Goal: Information Seeking & Learning: Understand process/instructions

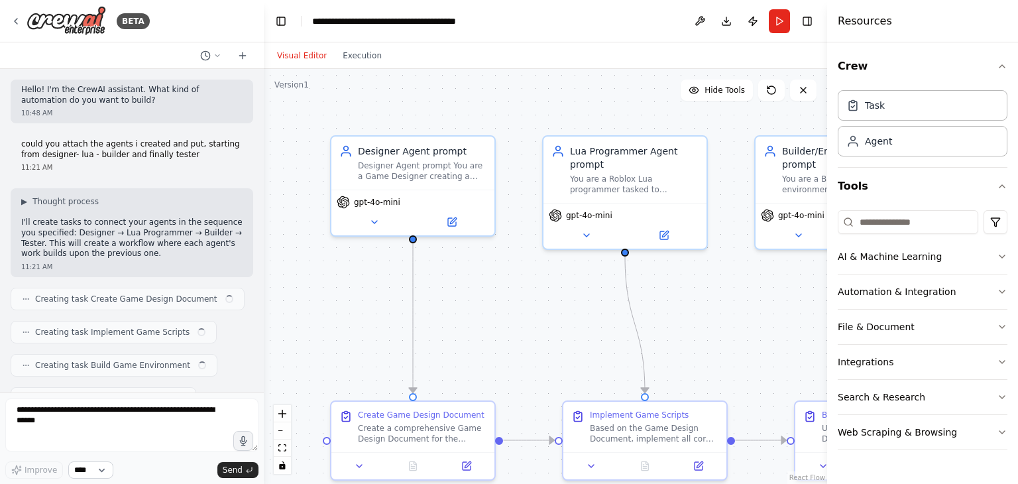
scroll to position [12002, 0]
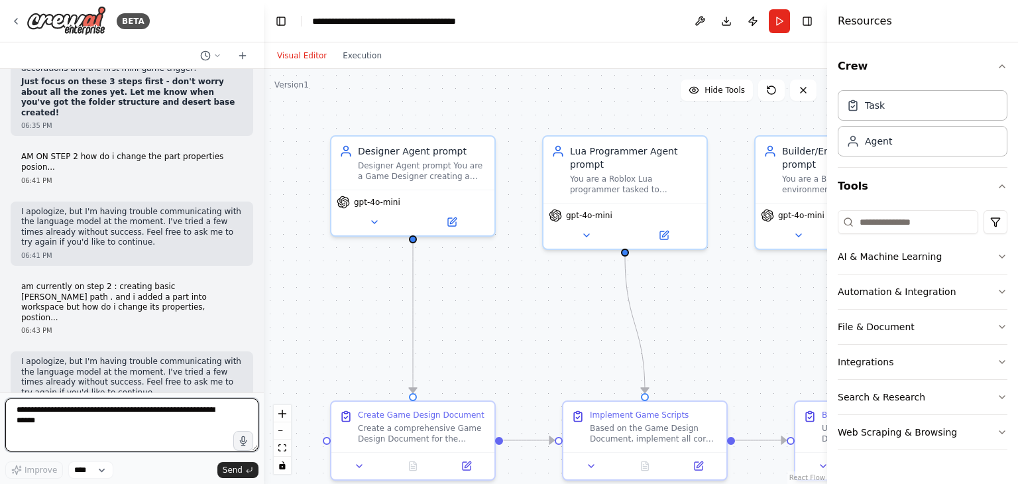
click at [85, 431] on textarea at bounding box center [131, 424] width 253 height 53
type textarea "***"
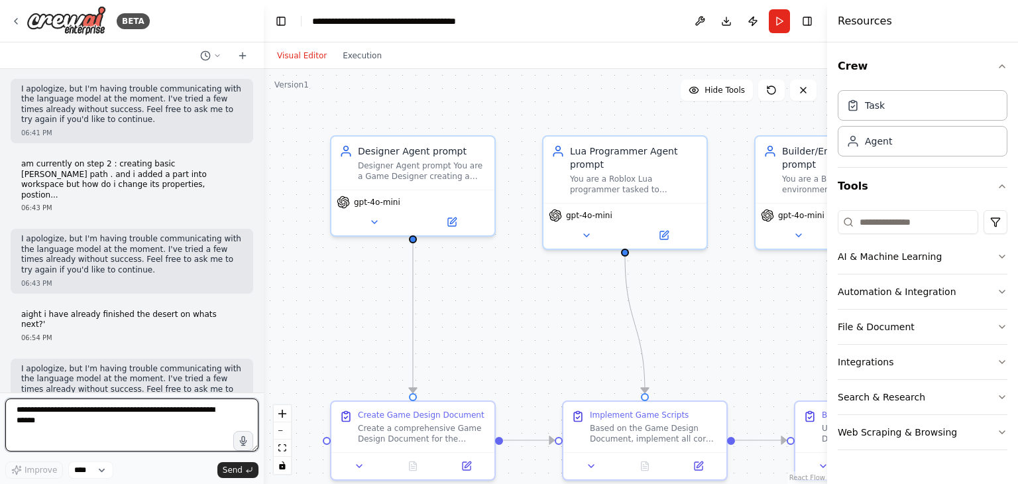
scroll to position [12135, 0]
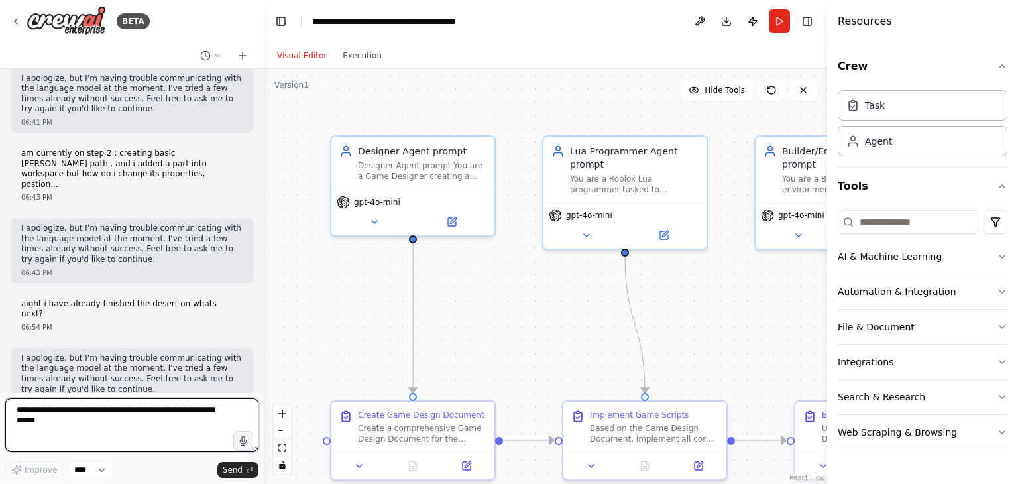
click at [93, 425] on textarea at bounding box center [131, 424] width 253 height 53
click at [176, 409] on textarea at bounding box center [131, 424] width 253 height 53
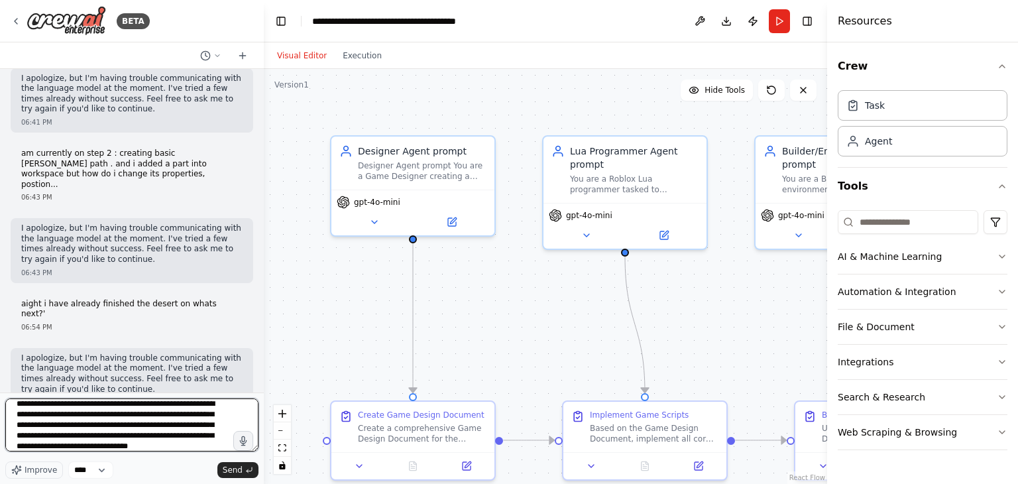
scroll to position [17, 0]
type textarea "**********"
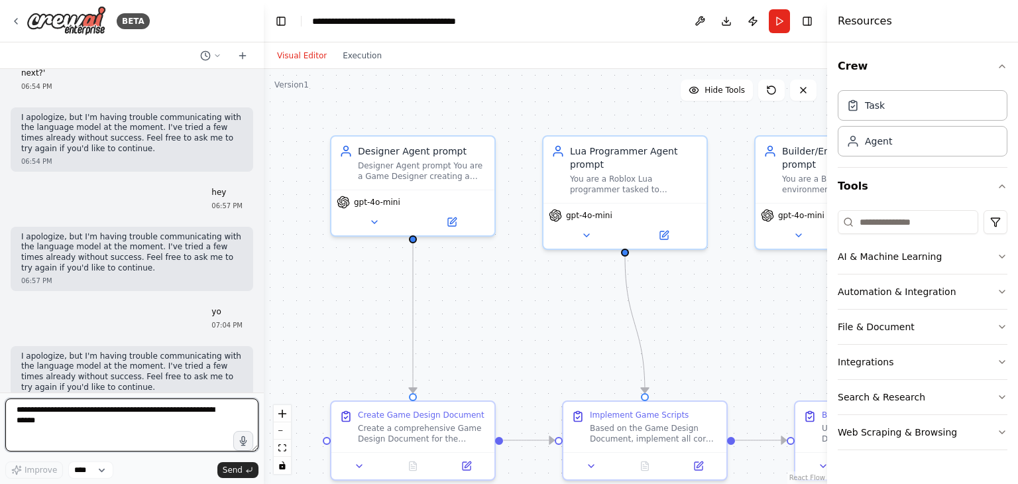
scroll to position [12399, 0]
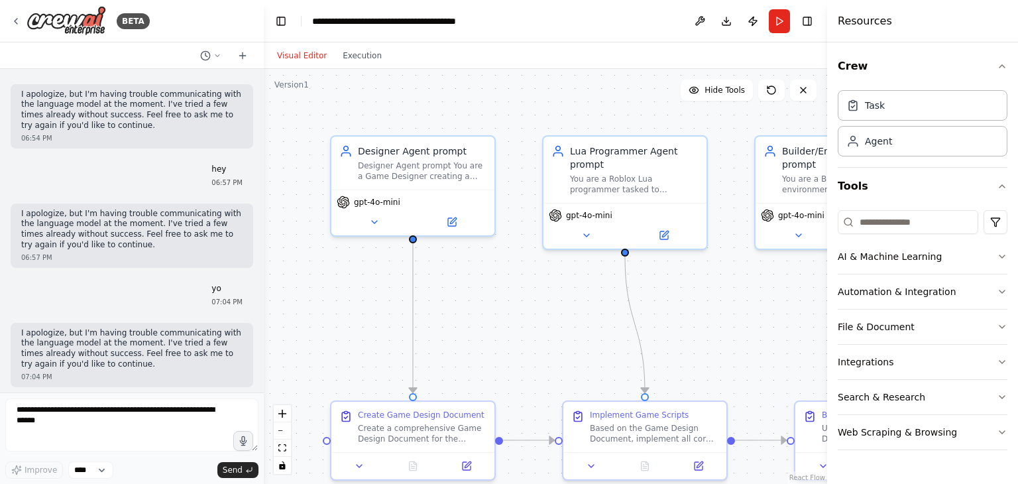
drag, startPoint x: 27, startPoint y: 272, endPoint x: 108, endPoint y: 314, distance: 91.6
copy p "Create a ground part that looks like stylized sand—use a flat, light tan or bei…"
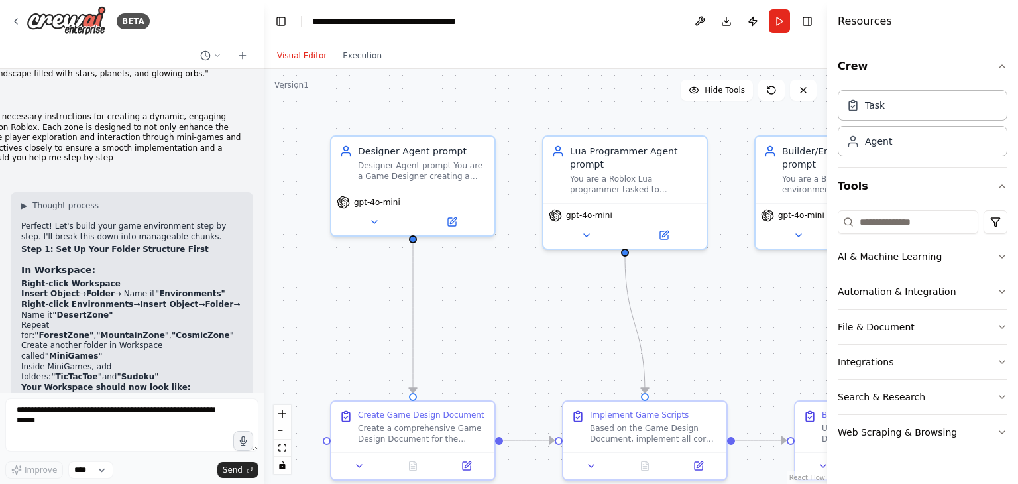
scroll to position [11391, 0]
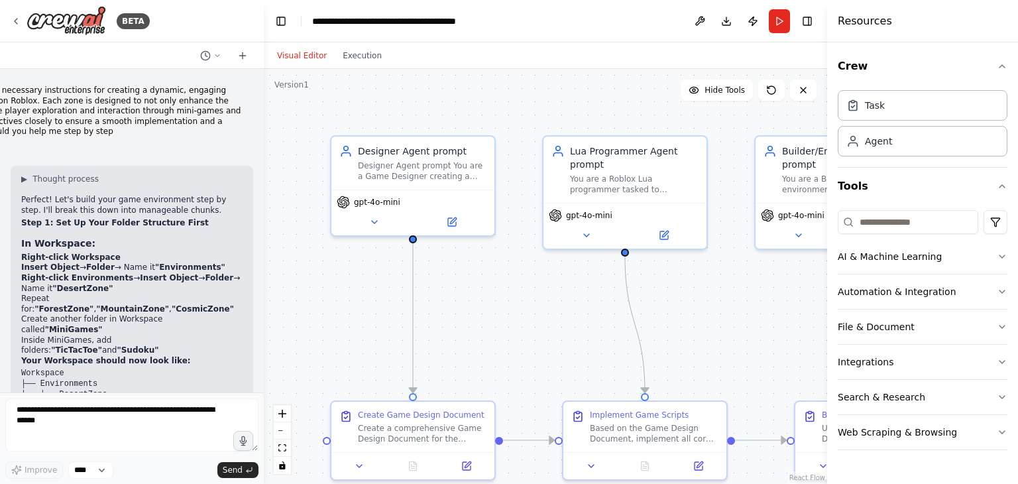
drag, startPoint x: 23, startPoint y: 234, endPoint x: 207, endPoint y: 234, distance: 184.3
copy li "Size : Vector3(100, 1, 500) (first 500 steps worth)"
drag, startPoint x: 19, startPoint y: 247, endPoint x: 156, endPoint y: 249, distance: 137.3
click at [159, 249] on div "▶ Thought process Perfect! Let's build your game environment step by step. I'll…" at bounding box center [132, 456] width 243 height 581
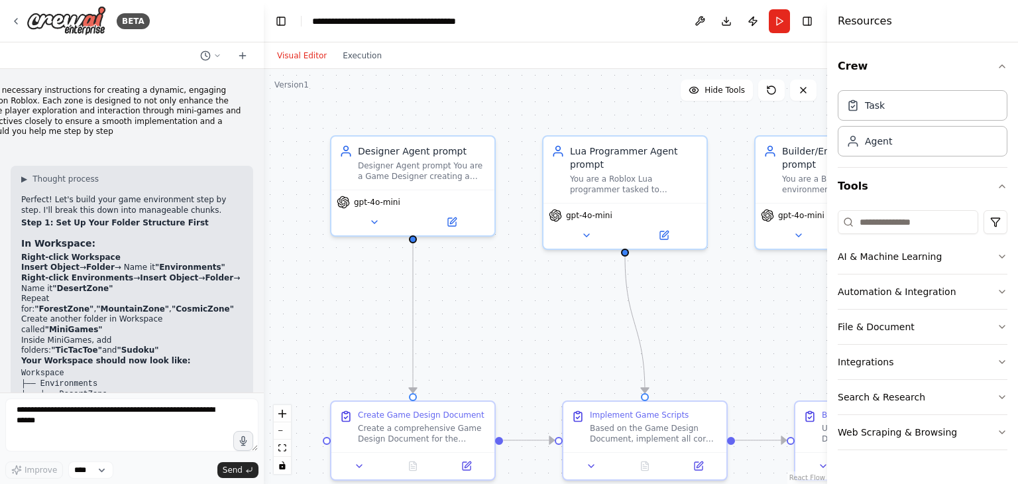
copy li "Position : Vector3(0, 0, 250)"
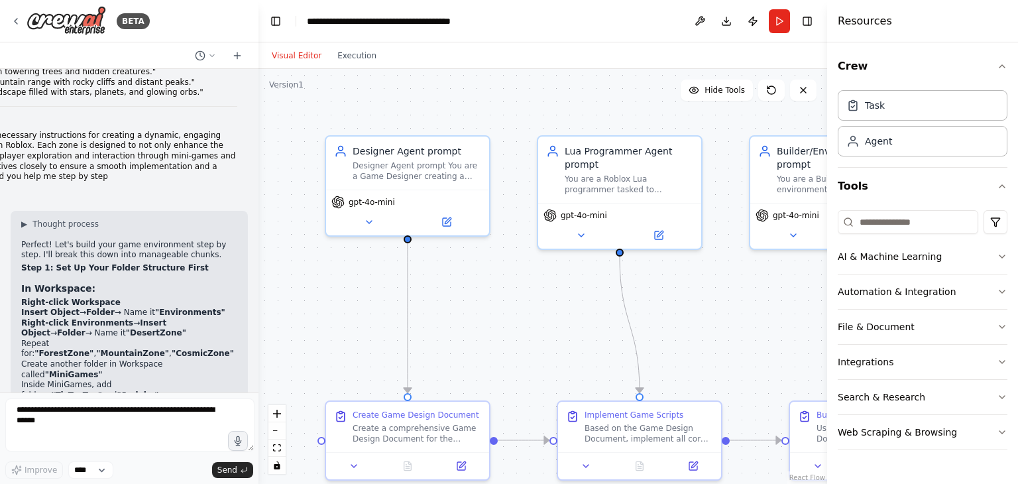
scroll to position [12503, 0]
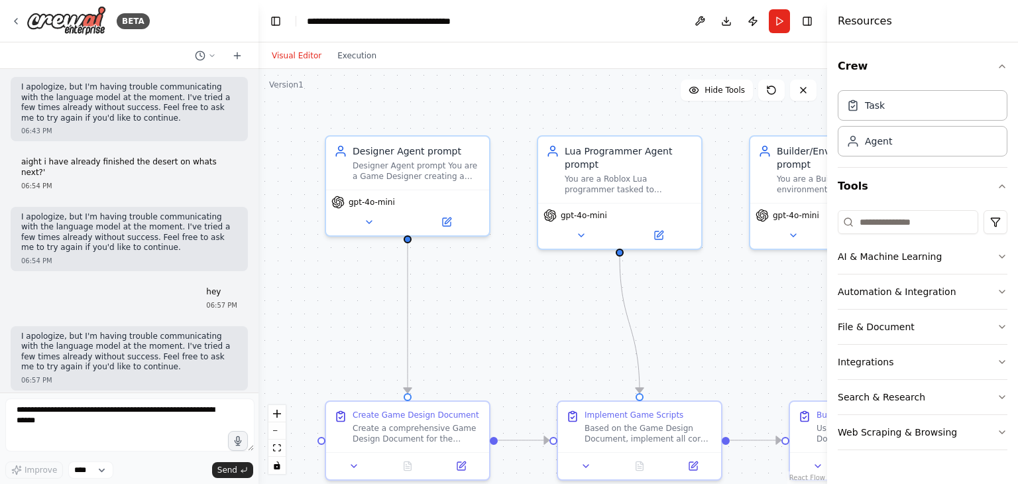
drag, startPoint x: 258, startPoint y: 352, endPoint x: 259, endPoint y: 414, distance: 62.3
click at [259, 414] on div "BETA Hello! I'm the CrewAI assistant. What kind of automation do you want to bu…" at bounding box center [509, 242] width 1018 height 484
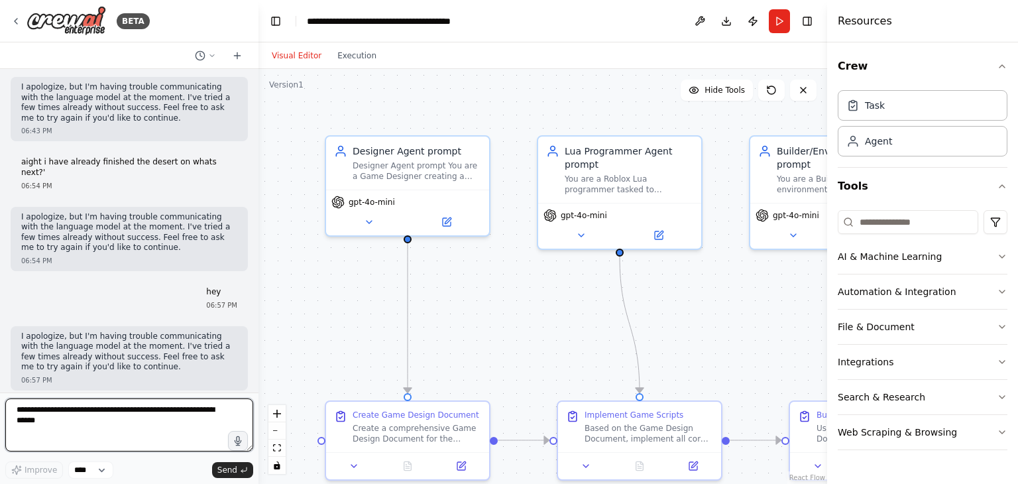
click at [141, 420] on textarea at bounding box center [129, 424] width 248 height 53
type textarea "**********"
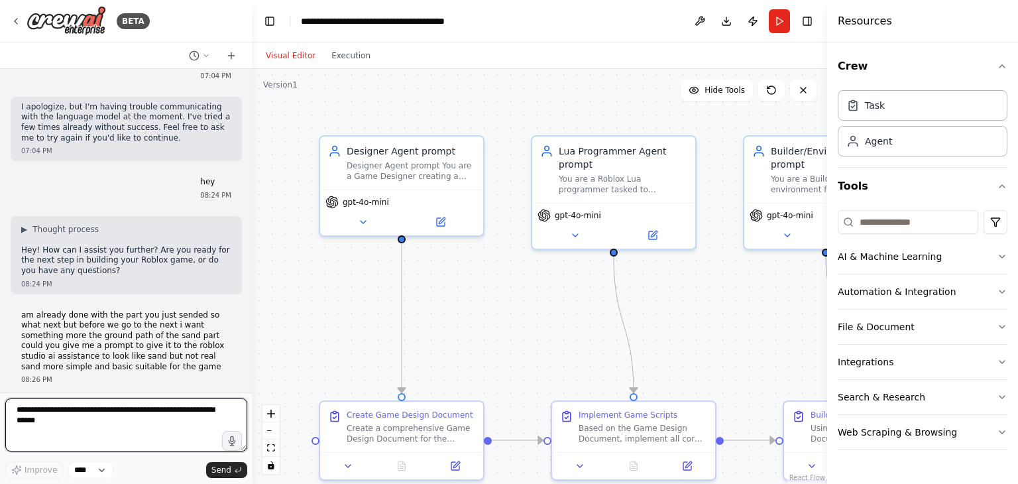
scroll to position [12995, 0]
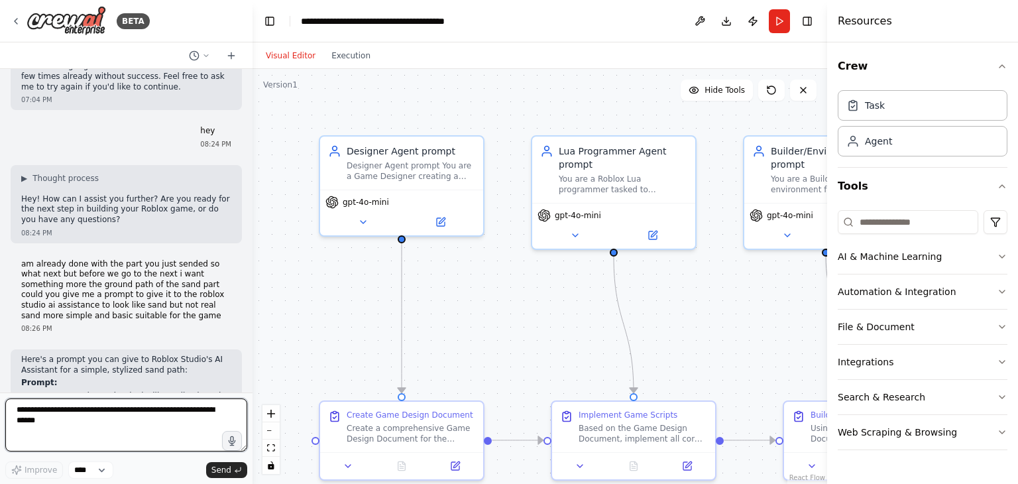
click at [253, 377] on div "BETA Hello! I'm the CrewAI assistant. What kind of automation do you want to bu…" at bounding box center [509, 242] width 1018 height 484
click at [183, 418] on textarea at bounding box center [126, 424] width 242 height 53
type textarea "**********"
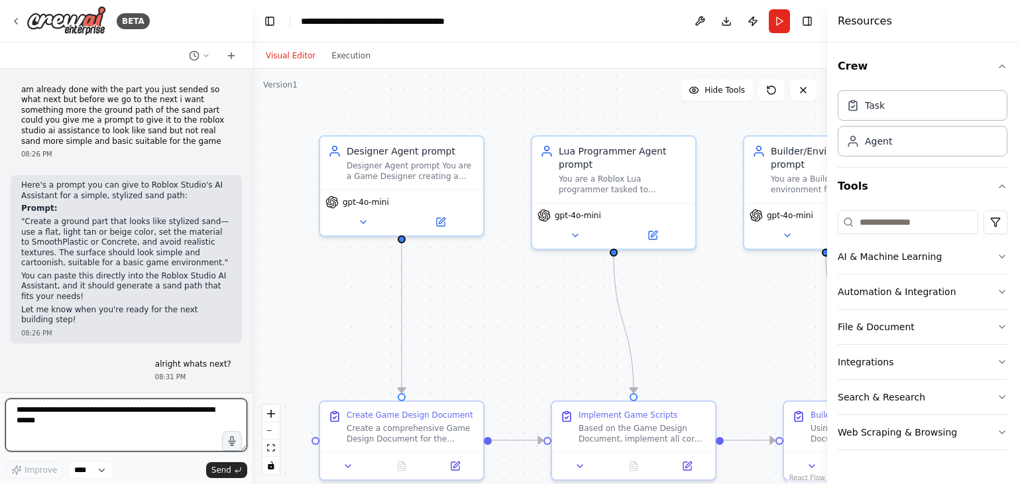
scroll to position [13180, 0]
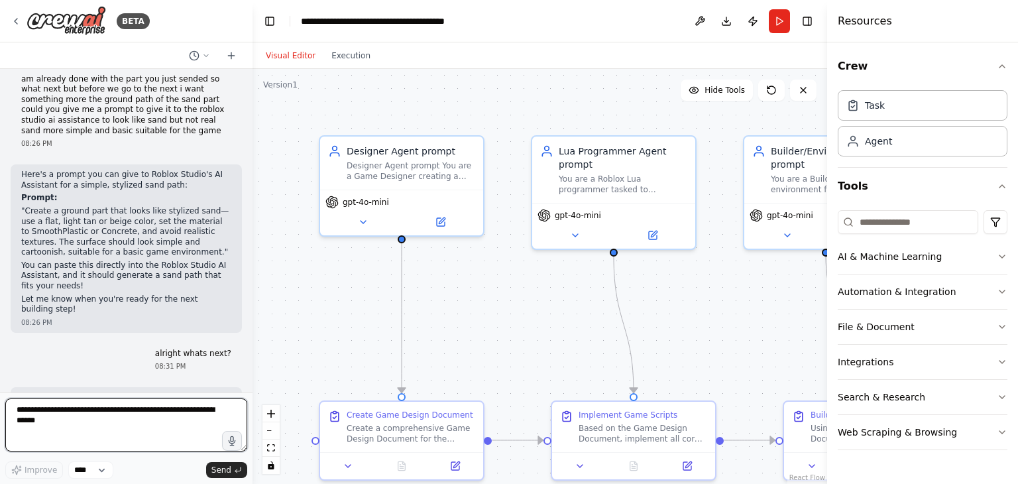
click at [160, 420] on textarea at bounding box center [126, 424] width 242 height 53
type textarea "*"
type textarea "**********"
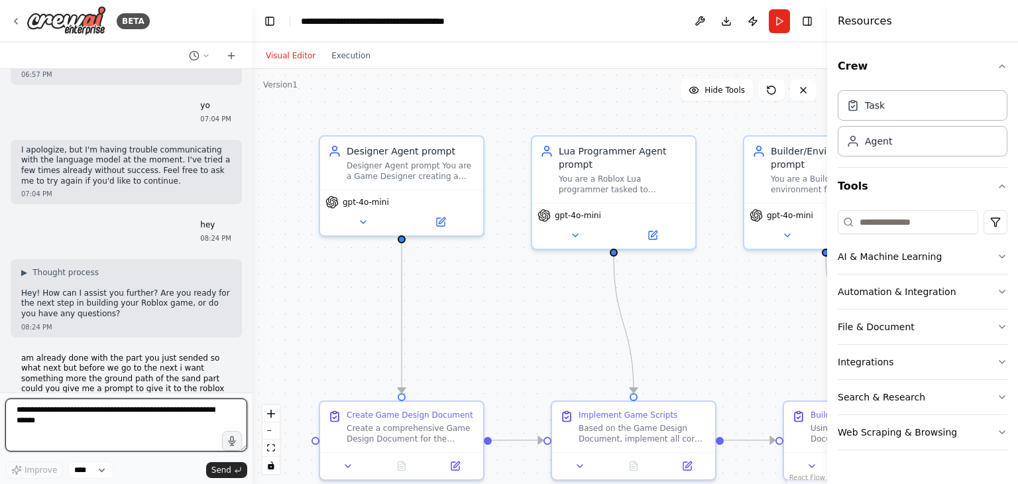
scroll to position [13000, 0]
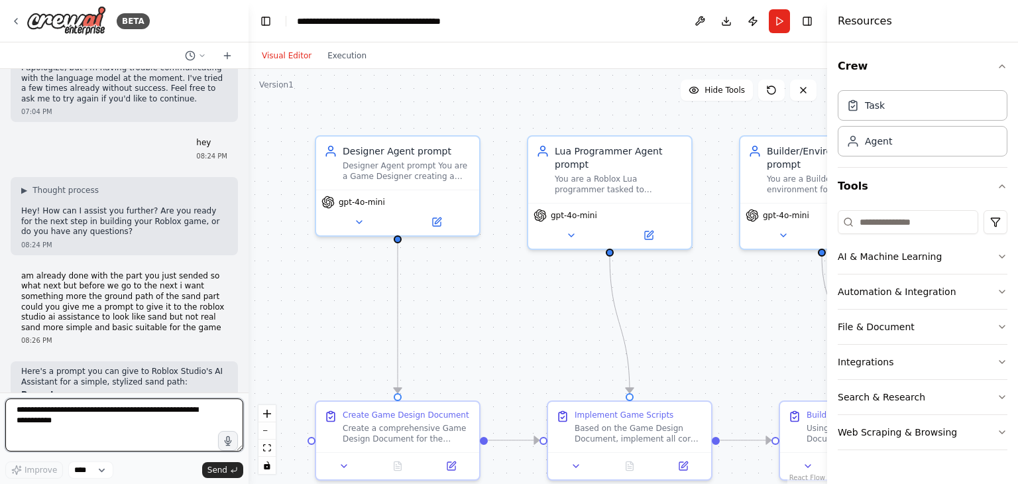
drag, startPoint x: 247, startPoint y: 363, endPoint x: 249, endPoint y: 354, distance: 9.4
click at [249, 354] on div "BETA Hello! I'm the CrewAI assistant. What kind of automation do you want to bu…" at bounding box center [509, 242] width 1018 height 484
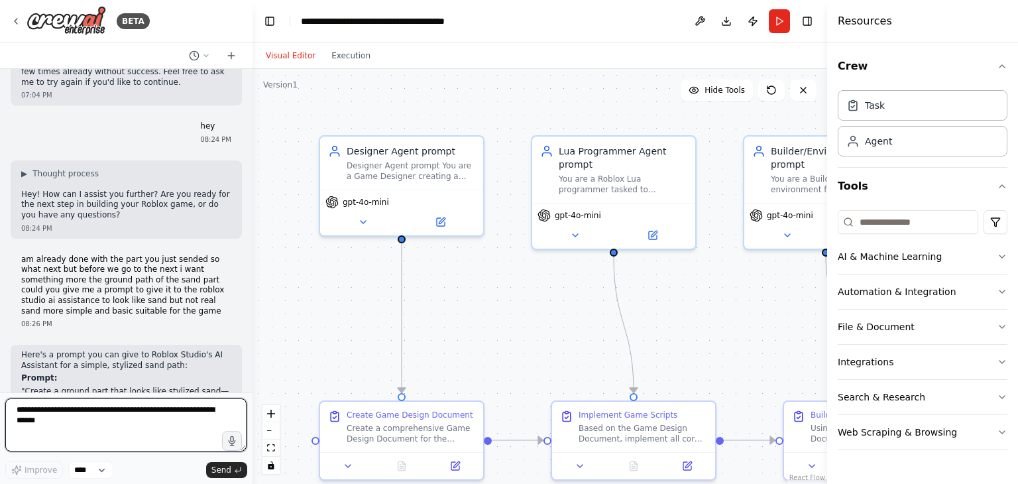
drag, startPoint x: 244, startPoint y: 366, endPoint x: 253, endPoint y: 356, distance: 13.2
click at [253, 356] on div "BETA Hello! I'm the CrewAI assistant. What kind of automation do you want to bu…" at bounding box center [509, 242] width 1018 height 484
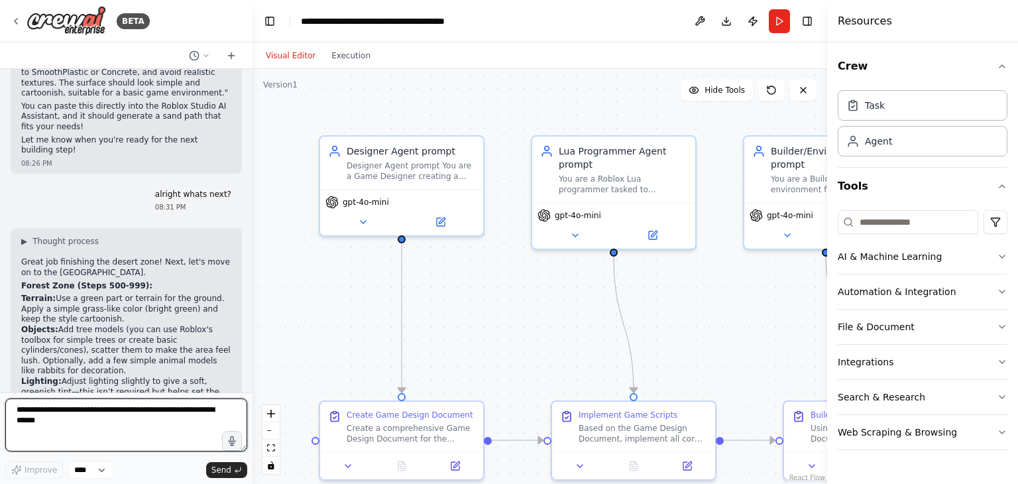
scroll to position [13042, 0]
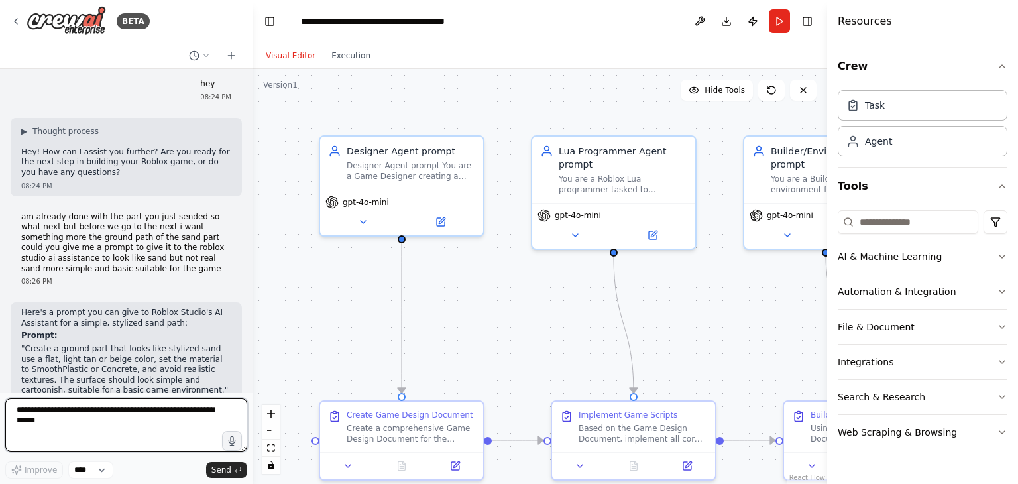
click at [127, 424] on textarea at bounding box center [126, 424] width 242 height 53
type textarea "**********"
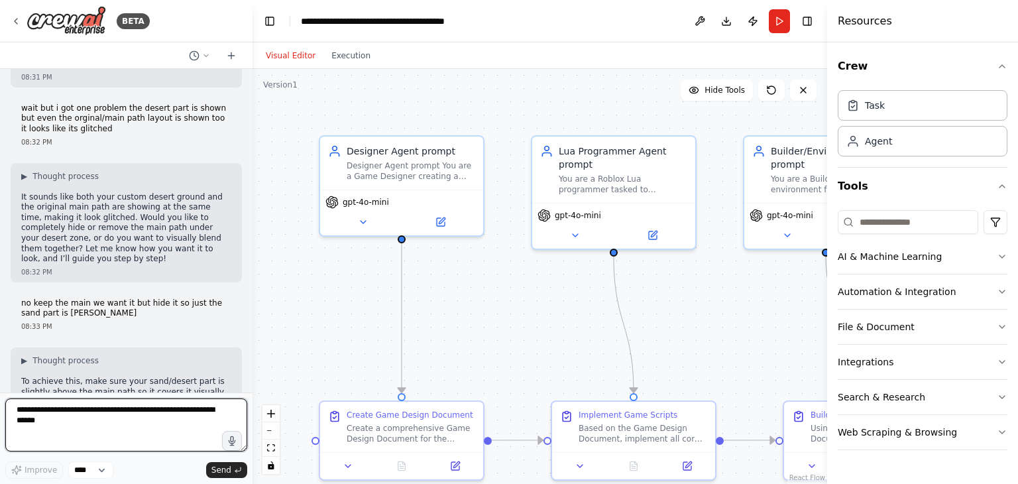
scroll to position [13841, 0]
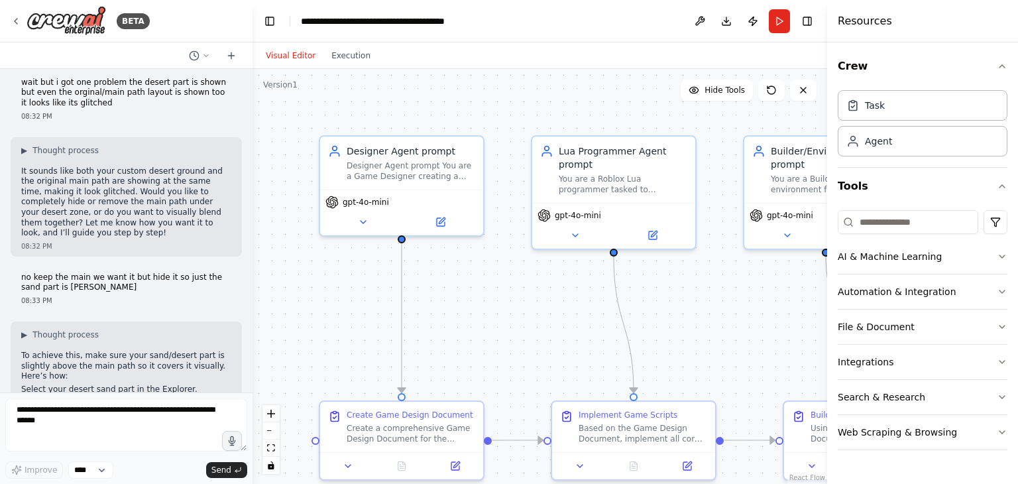
drag, startPoint x: 21, startPoint y: 134, endPoint x: 156, endPoint y: 170, distance: 140.1
copy ul "Right-click the ForestZone folder (inside Environments in Workspace). Insert Ob…"
drag, startPoint x: 29, startPoint y: 189, endPoint x: 178, endPoint y: 276, distance: 172.4
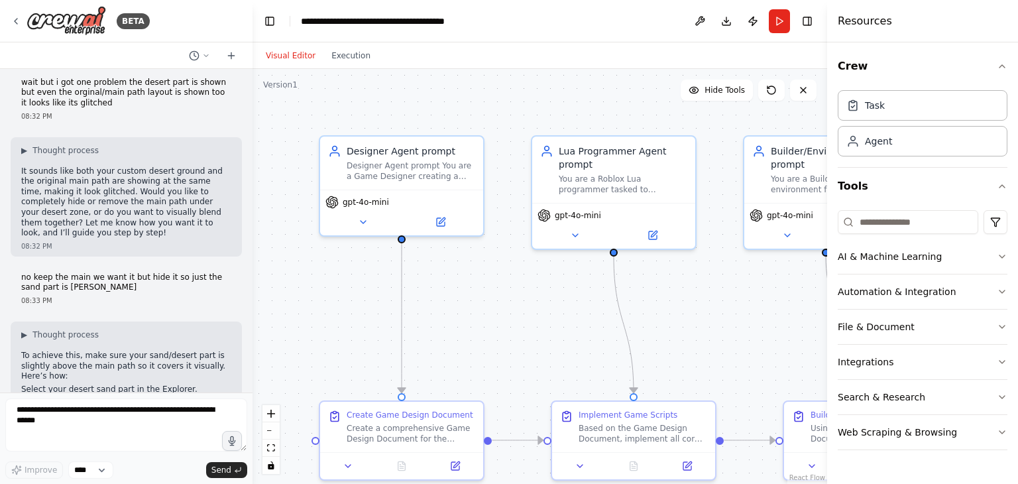
copy div "Set ForestBase Properties Size: Set to Vector3(100, 1, 500) (covers 500 studs, …"
drag, startPoint x: 3, startPoint y: 231, endPoint x: 9, endPoint y: 227, distance: 7.0
click at [4, 231] on button "Toggle Sidebar" at bounding box center [0, 242] width 11 height 484
drag, startPoint x: 30, startPoint y: 186, endPoint x: 186, endPoint y: 319, distance: 204.1
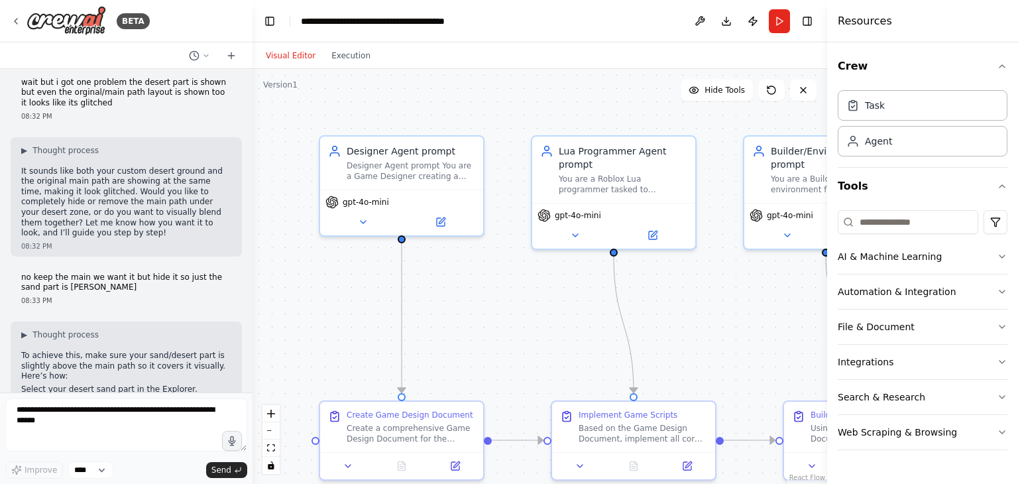
copy div "Set ForestBase Properties Size: Set to Vector3(100, 1, 500) (covers 500 studs, …"
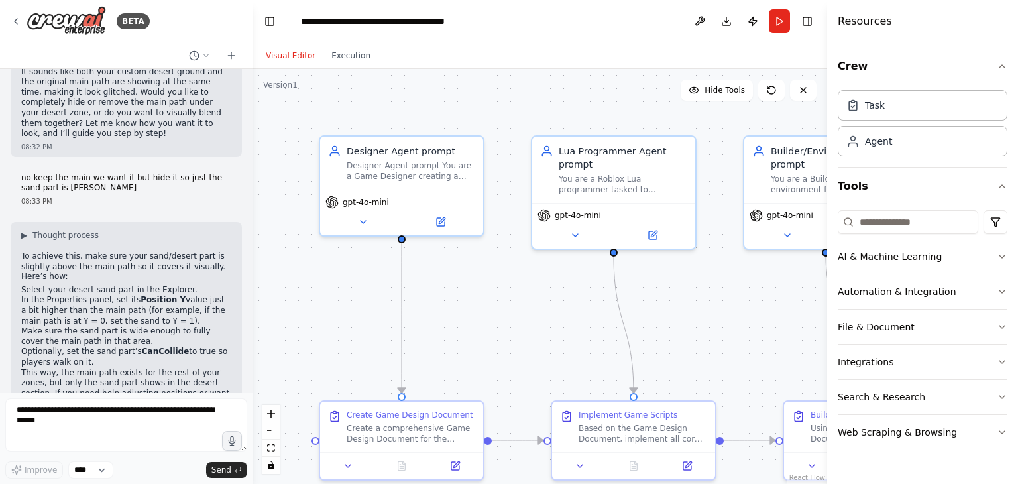
scroll to position [13976, 0]
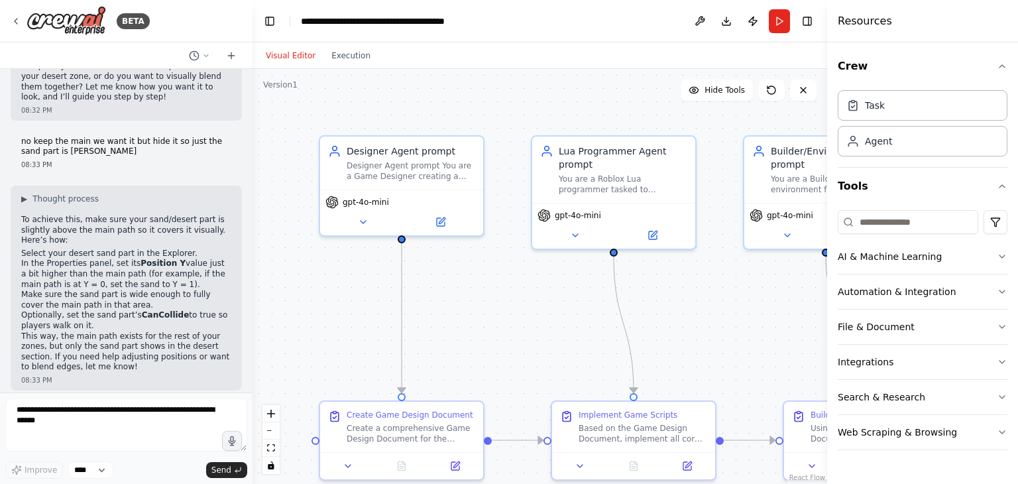
drag, startPoint x: 30, startPoint y: 335, endPoint x: 89, endPoint y: 287, distance: 75.9
copy div "Add Trees and Decorations In the ForestZone folder, add simple tree models: Use…"
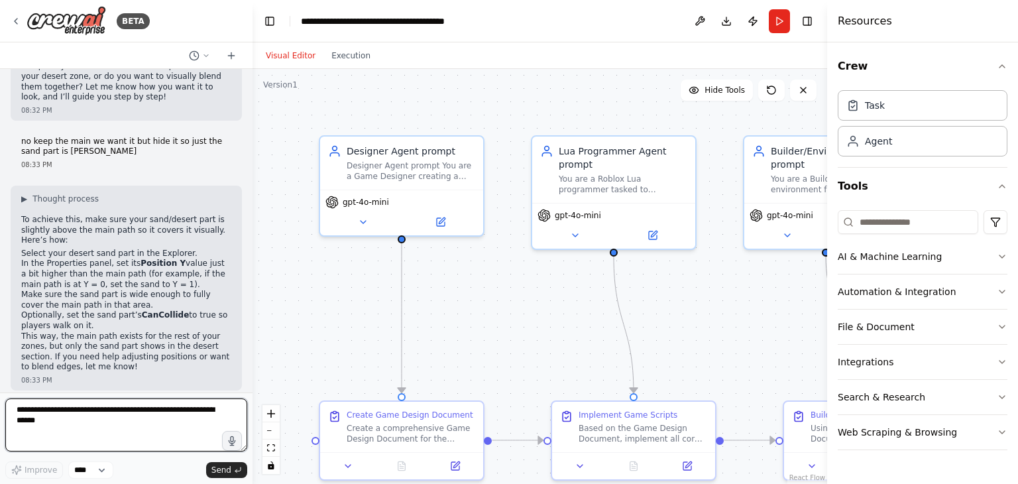
click at [121, 424] on textarea at bounding box center [126, 424] width 242 height 53
type textarea "**********"
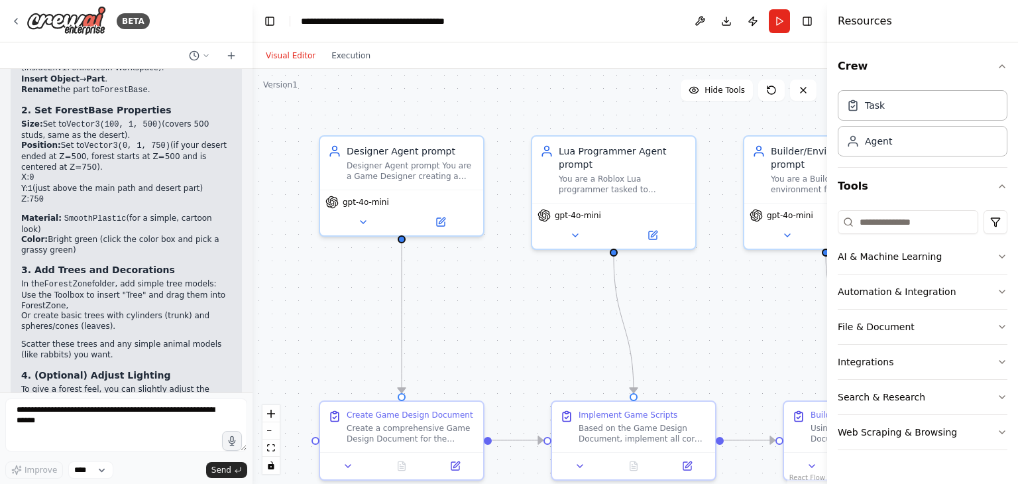
scroll to position [14477, 0]
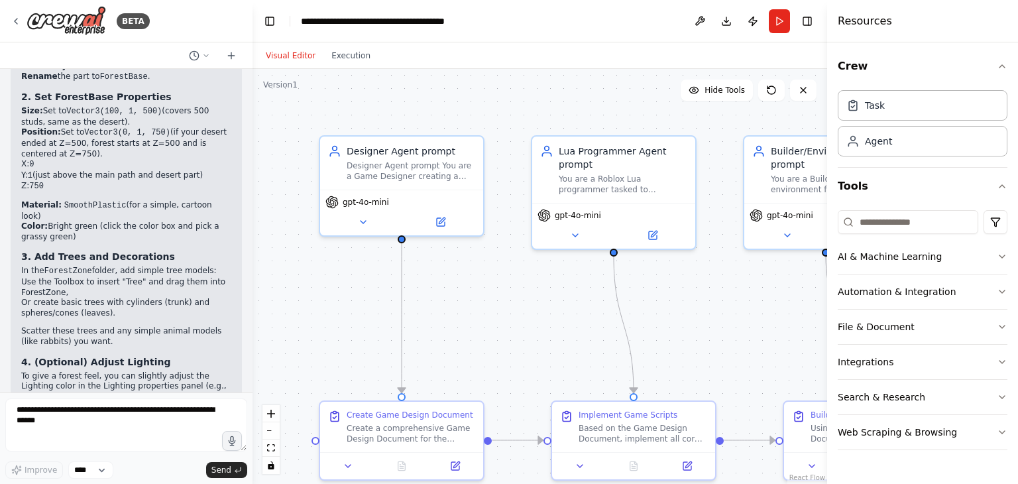
drag, startPoint x: 23, startPoint y: 134, endPoint x: 200, endPoint y: 190, distance: 186.2
copy p "Create simple, cartoonish trees for a forest zone. Use basic shapes like brown …"
drag, startPoint x: 25, startPoint y: 214, endPoint x: 172, endPoint y: 255, distance: 152.8
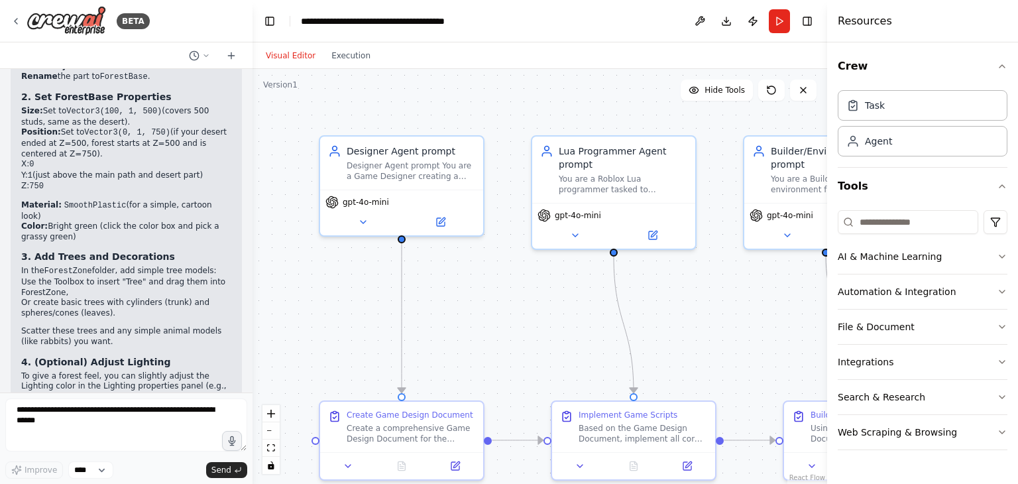
copy p "Add simple forest decorations like small bushes (green spheres), rocks (gray pa…"
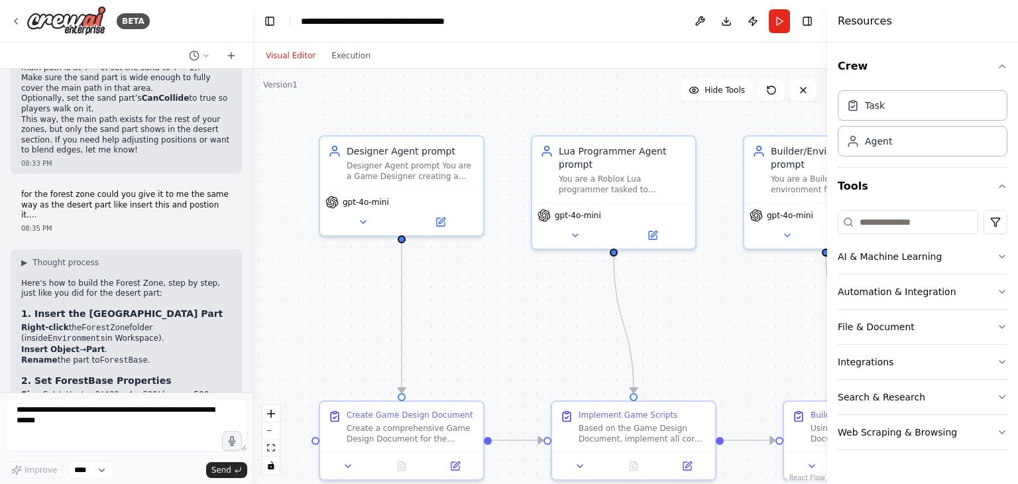
scroll to position [13909, 0]
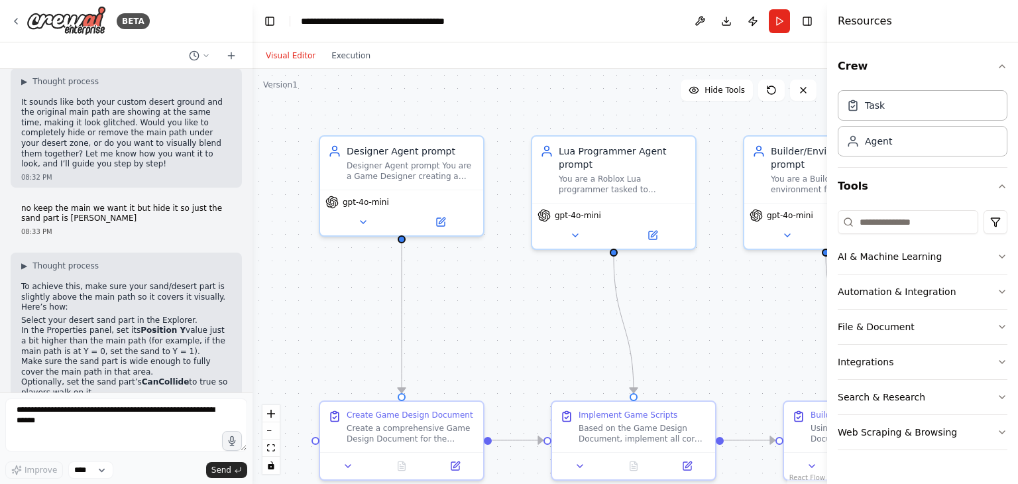
click at [236, 272] on div "Hello! I'm the CrewAI assistant. What kind of automation do you want to build? …" at bounding box center [126, 231] width 253 height 324
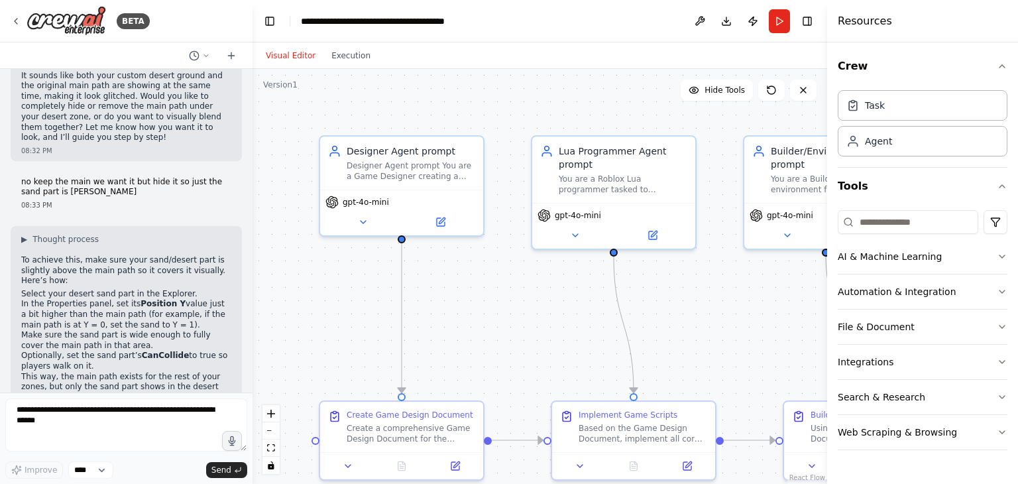
scroll to position [13962, 0]
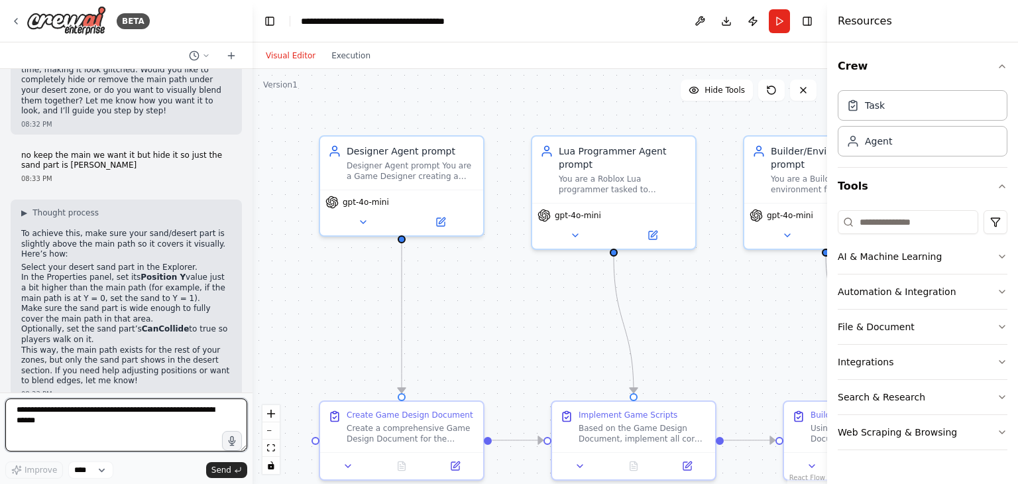
click at [99, 408] on textarea at bounding box center [126, 424] width 242 height 53
type textarea "**********"
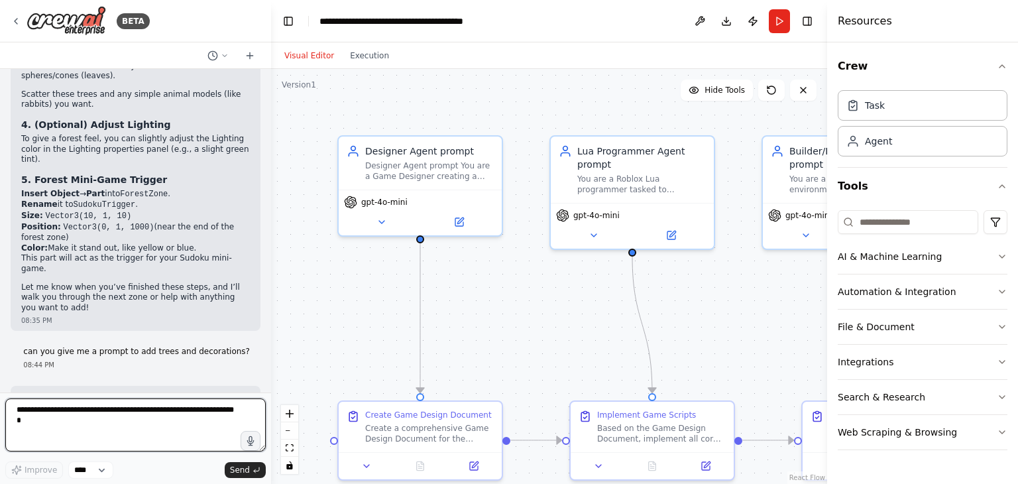
scroll to position [14195, 0]
drag, startPoint x: 249, startPoint y: 321, endPoint x: 272, endPoint y: 324, distance: 22.7
click at [272, 324] on div "BETA Hello! I'm the CrewAI assistant. What kind of automation do you want to bu…" at bounding box center [509, 242] width 1018 height 484
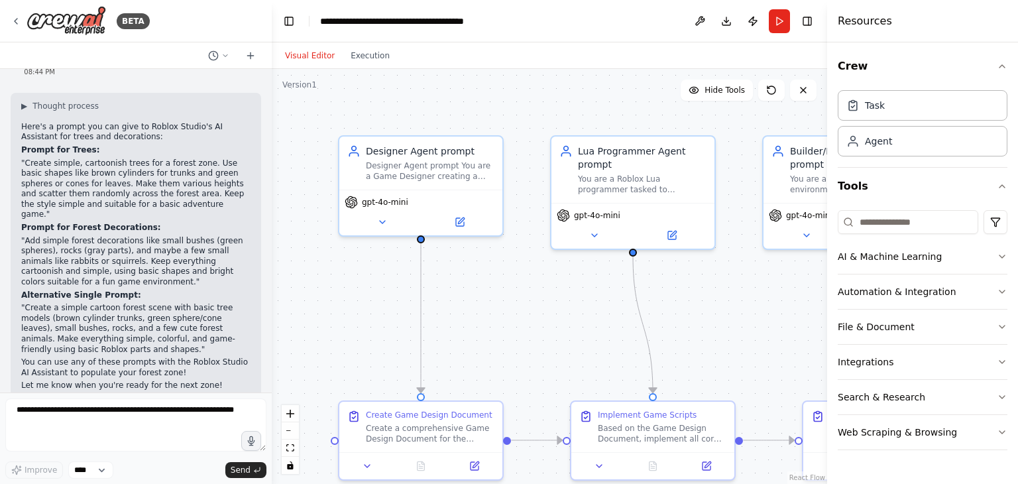
scroll to position [14494, 0]
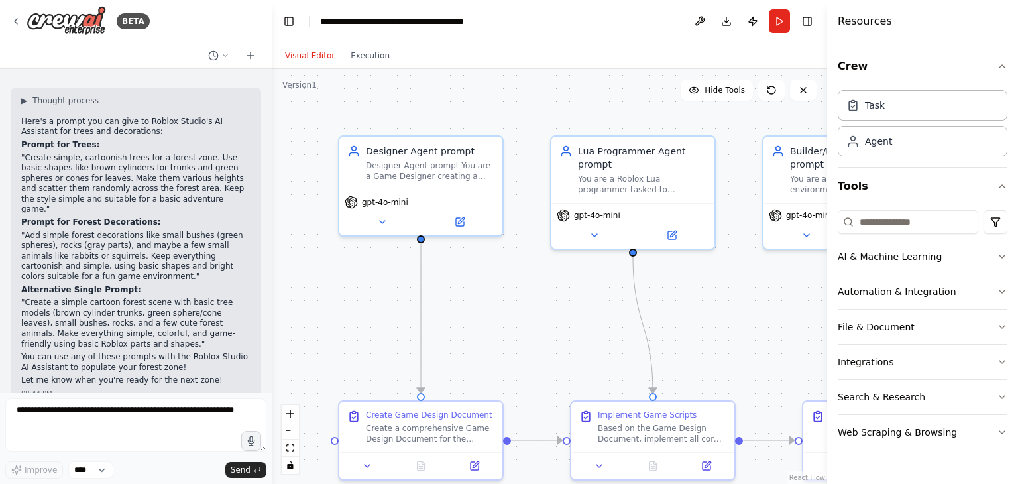
drag, startPoint x: 21, startPoint y: 254, endPoint x: 154, endPoint y: 322, distance: 149.4
copy code "local forestZone = workspace.Environments.ForestZone local forestBase = forestZ…"
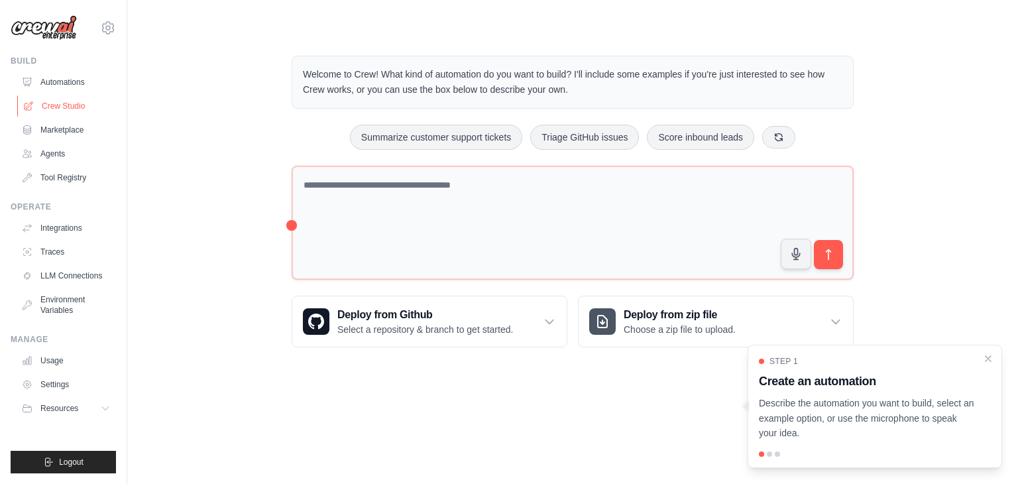
click at [37, 107] on link "Crew Studio" at bounding box center [67, 105] width 100 height 21
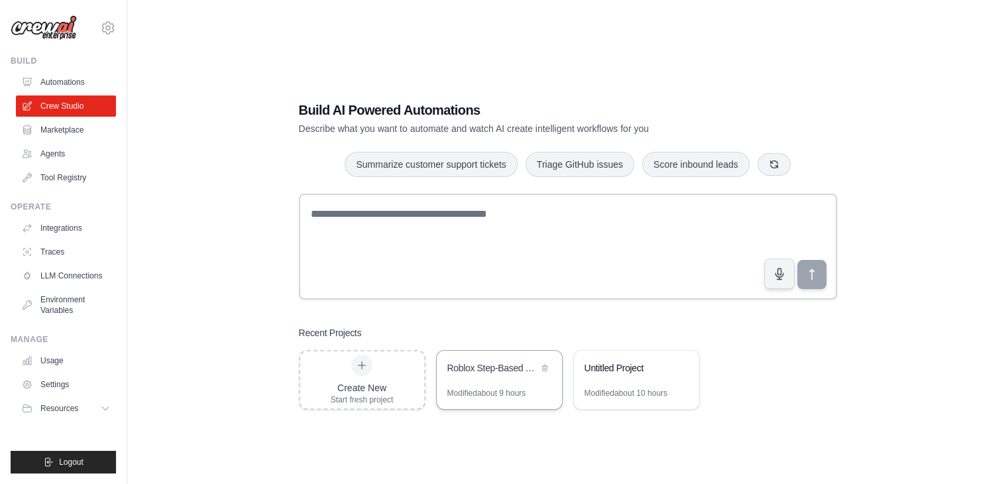
click at [481, 374] on div "Roblox Step-Based Game Development Pipeline" at bounding box center [493, 367] width 91 height 13
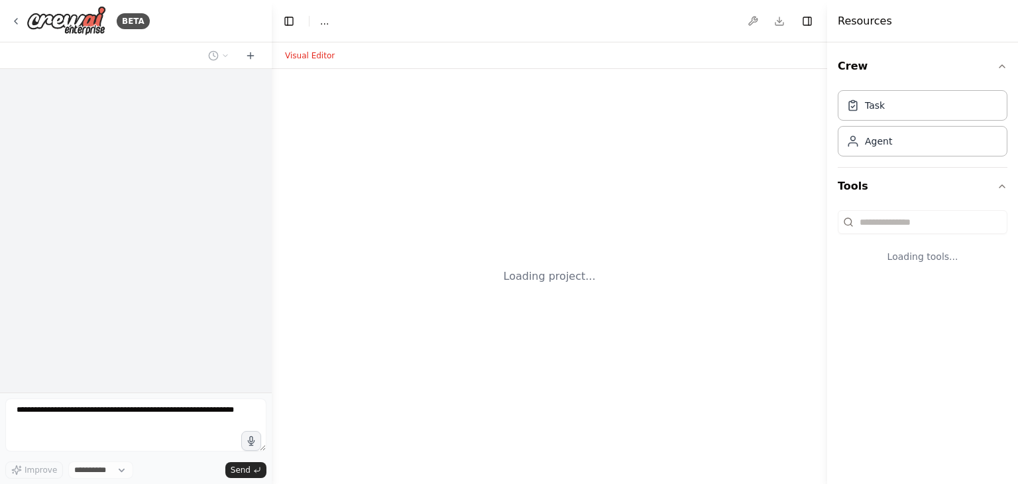
select select "****"
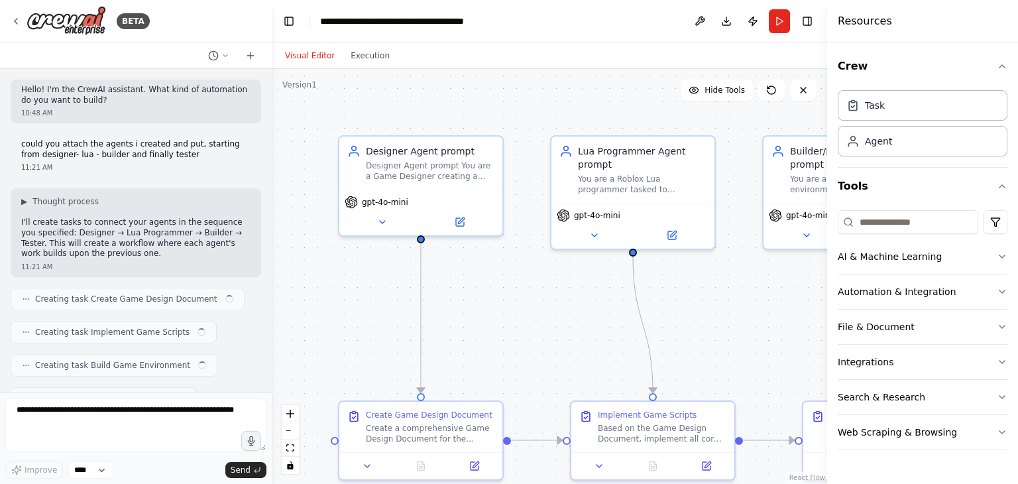
scroll to position [14617, 0]
